Goal: Check status: Check status

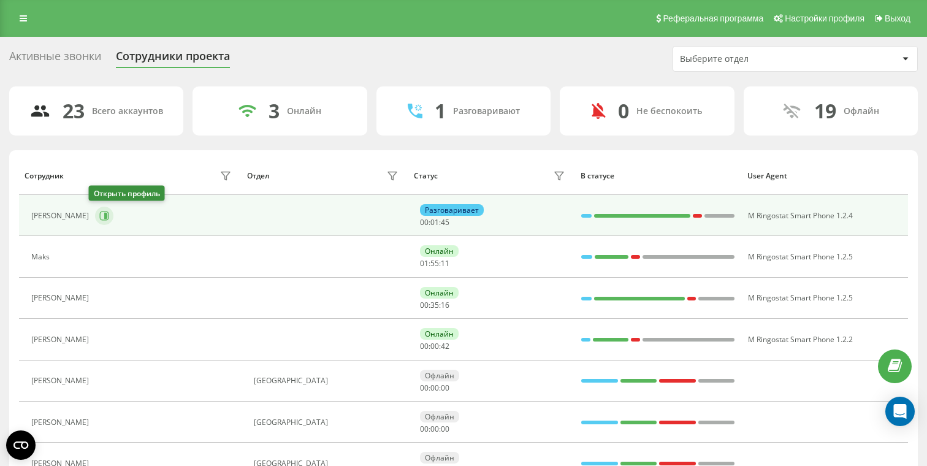
click at [99, 211] on icon at bounding box center [104, 216] width 10 height 10
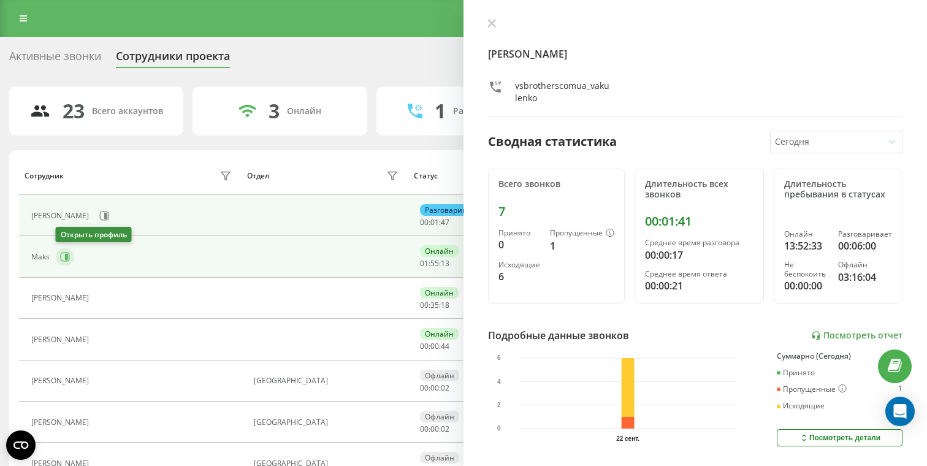
click at [62, 255] on icon at bounding box center [65, 257] width 10 height 10
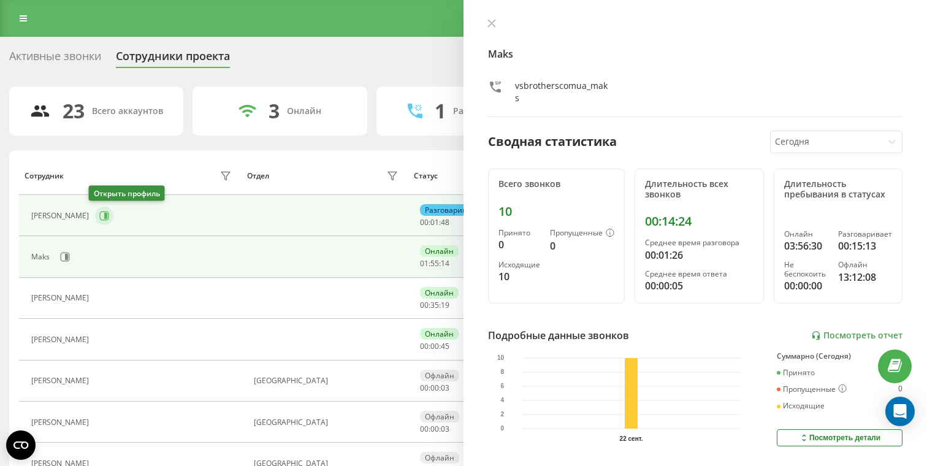
click at [104, 218] on icon at bounding box center [105, 216] width 3 height 6
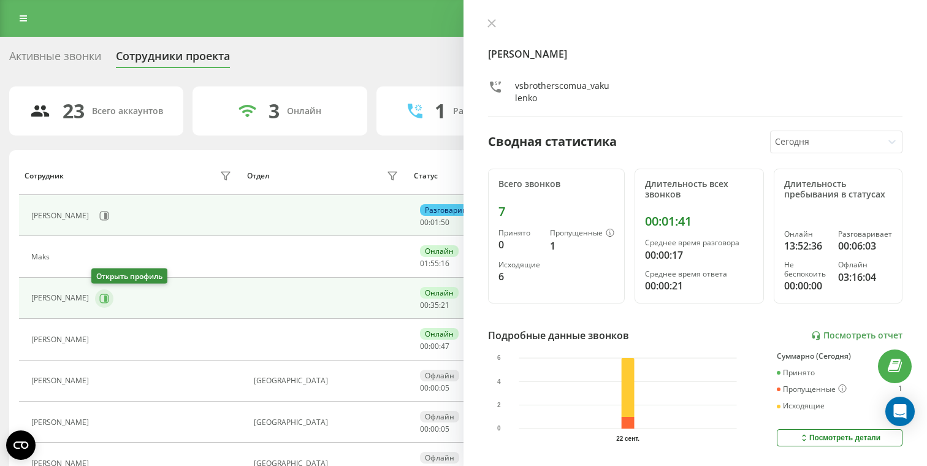
click at [99, 299] on icon at bounding box center [104, 299] width 10 height 10
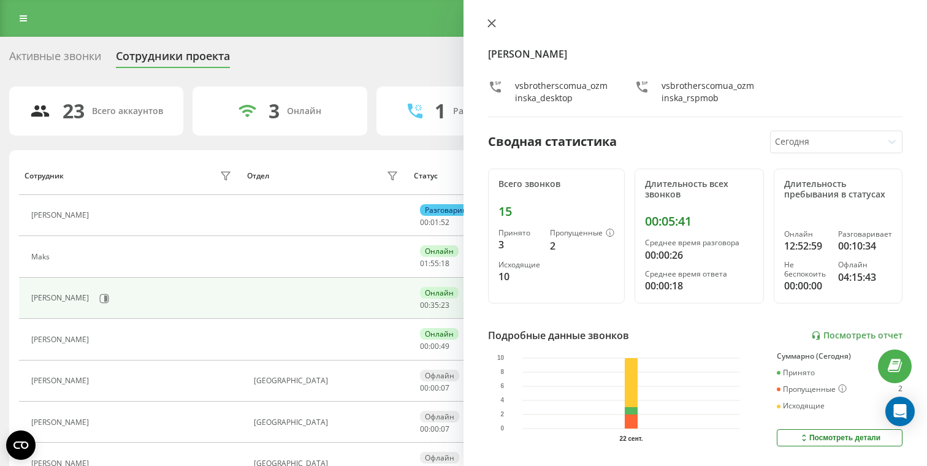
click at [491, 25] on icon at bounding box center [491, 23] width 9 height 9
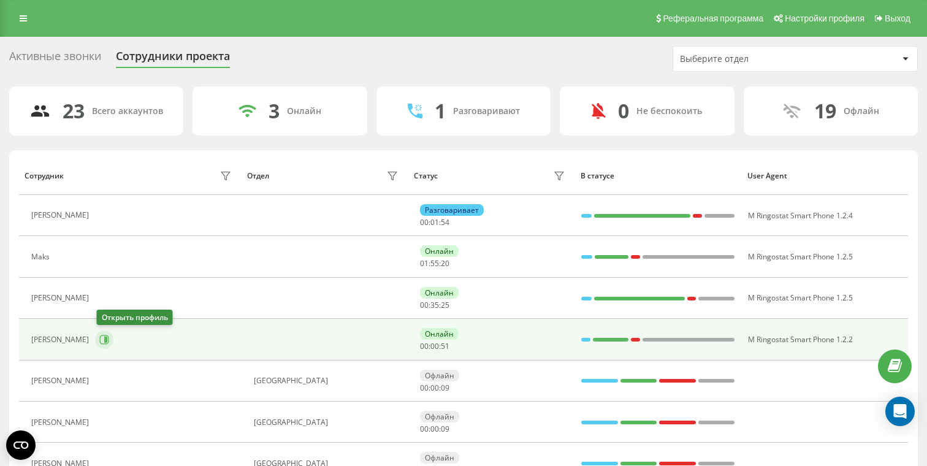
click at [102, 341] on icon at bounding box center [104, 340] width 10 height 10
